Goal: Find specific page/section: Find specific page/section

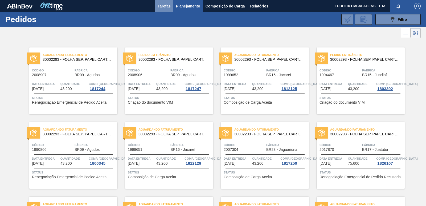
click at [161, 6] on span "Tarefas" at bounding box center [164, 6] width 13 height 6
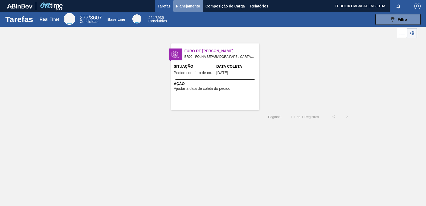
click at [184, 6] on span "Planejamento" at bounding box center [188, 6] width 24 height 6
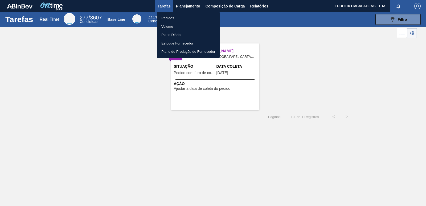
click at [170, 20] on li "Pedidos" at bounding box center [188, 18] width 63 height 9
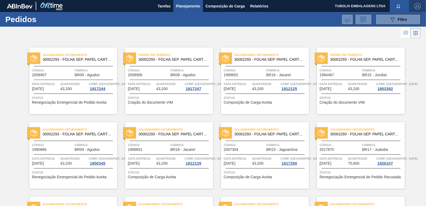
click at [416, 7] on img "button" at bounding box center [418, 6] width 6 height 6
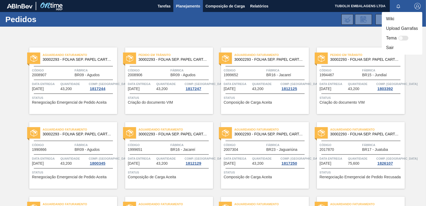
click at [395, 48] on li "Sair" at bounding box center [402, 48] width 40 height 10
